Goal: Find specific page/section: Find specific page/section

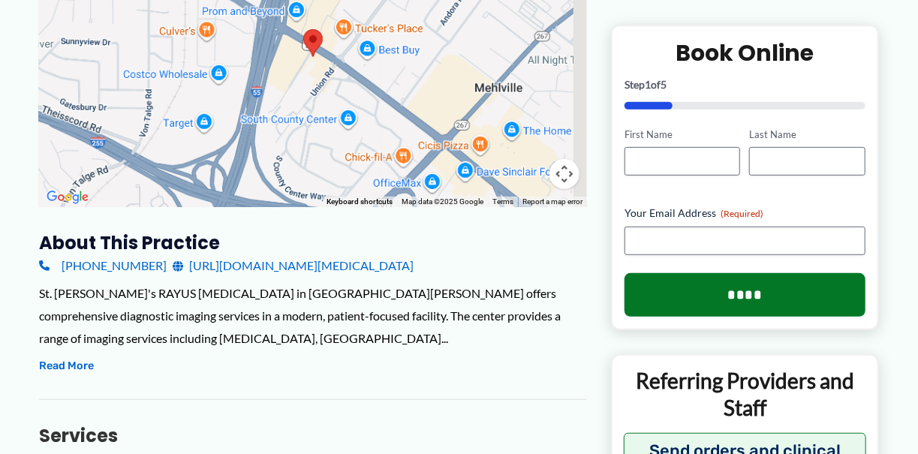
scroll to position [360, 0]
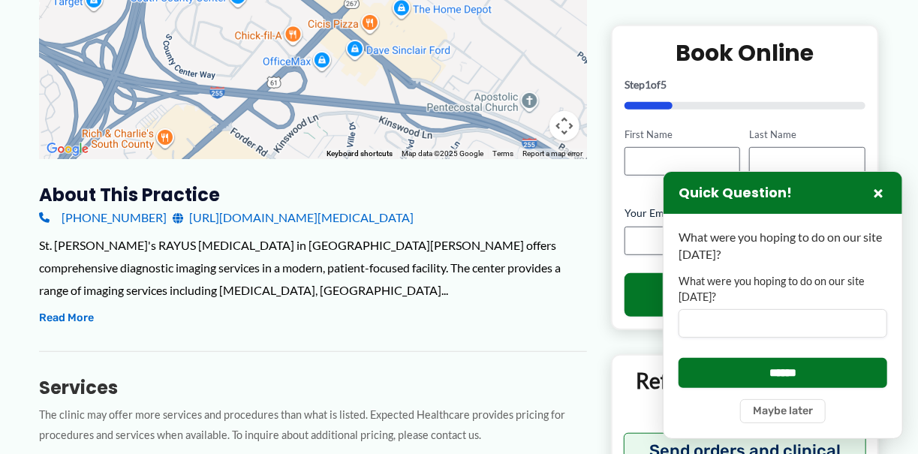
drag, startPoint x: 317, startPoint y: 230, endPoint x: 212, endPoint y: 160, distance: 125.9
click at [212, 159] on div at bounding box center [313, 9] width 548 height 300
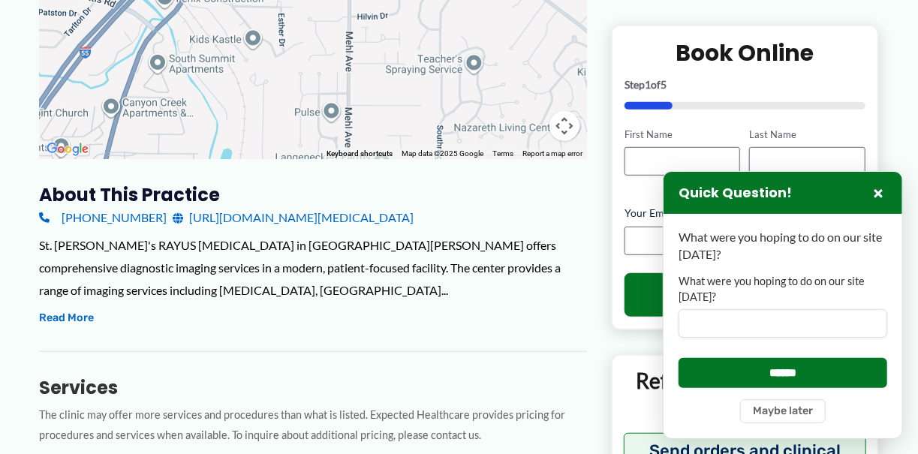
drag, startPoint x: 215, startPoint y: 196, endPoint x: 362, endPoint y: -67, distance: 301.0
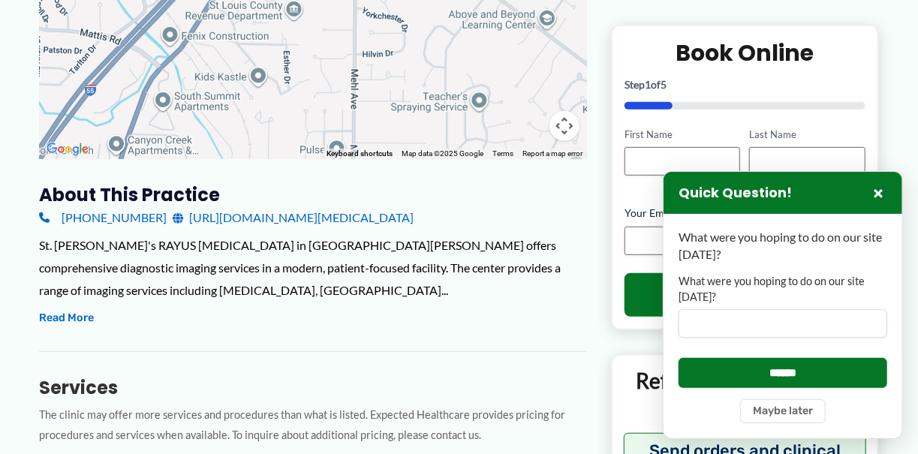
drag, startPoint x: 305, startPoint y: 254, endPoint x: 307, endPoint y: 289, distance: 34.6
click at [307, 159] on div at bounding box center [313, 9] width 548 height 300
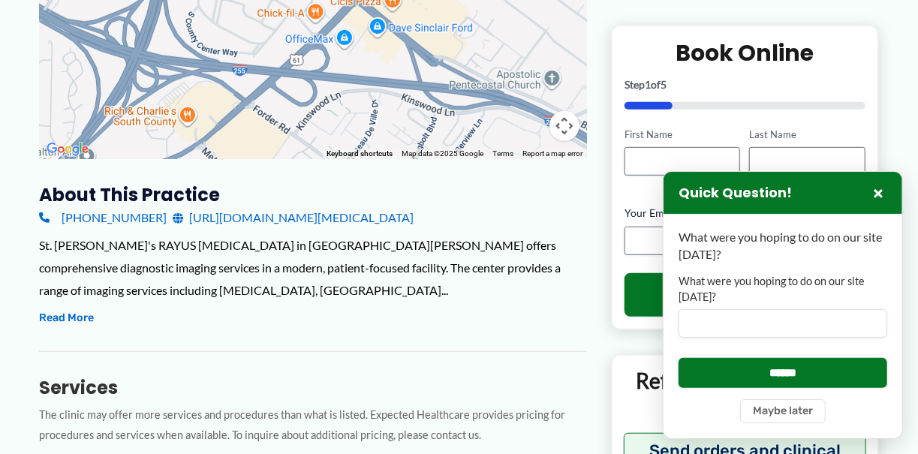
drag, startPoint x: 455, startPoint y: 157, endPoint x: 318, endPoint y: 349, distance: 236.1
click at [320, 159] on div at bounding box center [313, 9] width 548 height 300
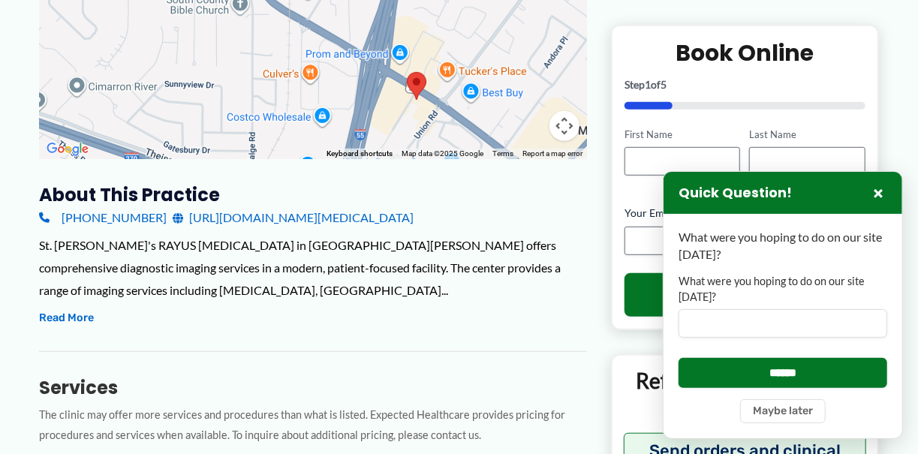
drag, startPoint x: 233, startPoint y: 179, endPoint x: 339, endPoint y: 299, distance: 160.5
click at [407, 72] on area at bounding box center [407, 72] width 0 height 0
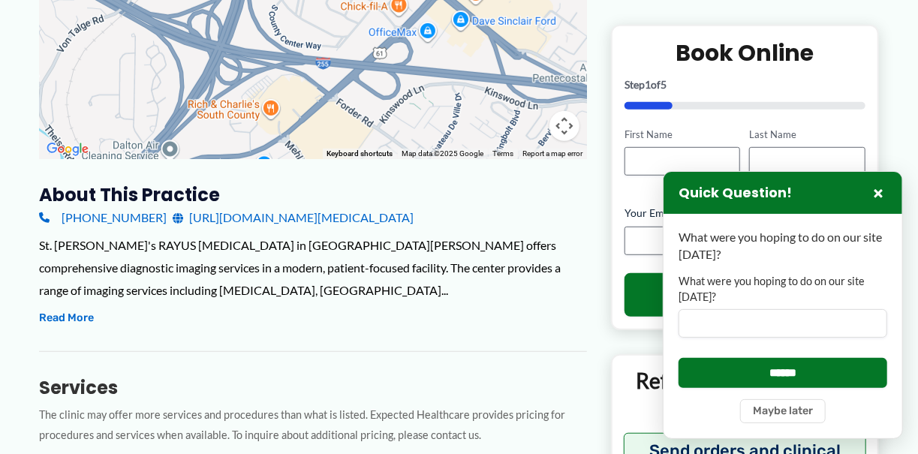
drag, startPoint x: 337, startPoint y: 299, endPoint x: 313, endPoint y: 162, distance: 139.4
